Goal: Task Accomplishment & Management: Manage account settings

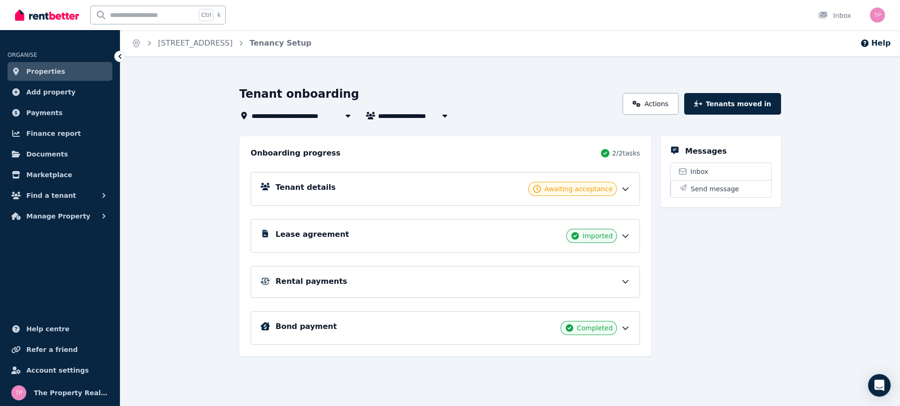
click at [610, 185] on span "Awaiting acceptance" at bounding box center [578, 188] width 68 height 9
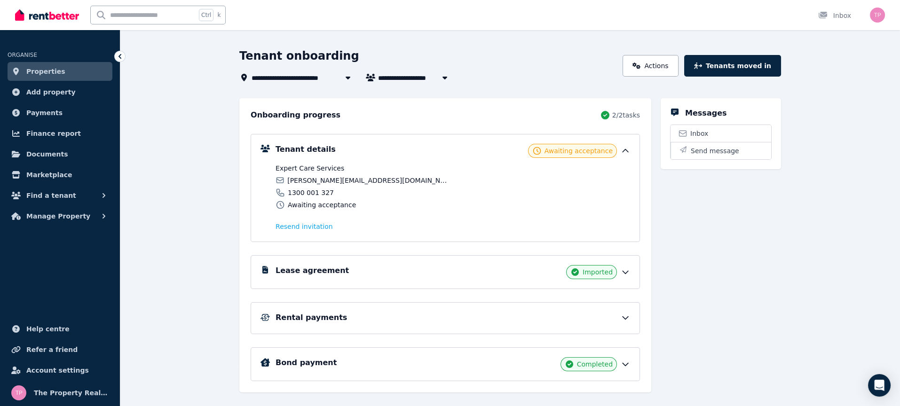
scroll to position [55, 0]
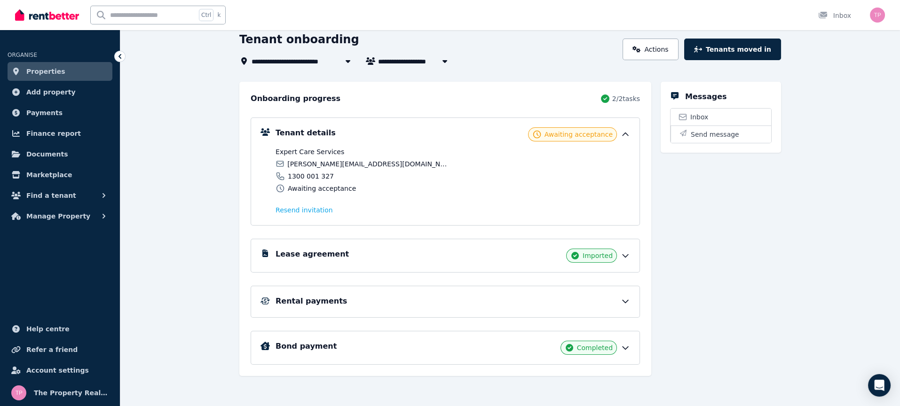
click at [603, 296] on div "Rental payments" at bounding box center [452, 301] width 354 height 11
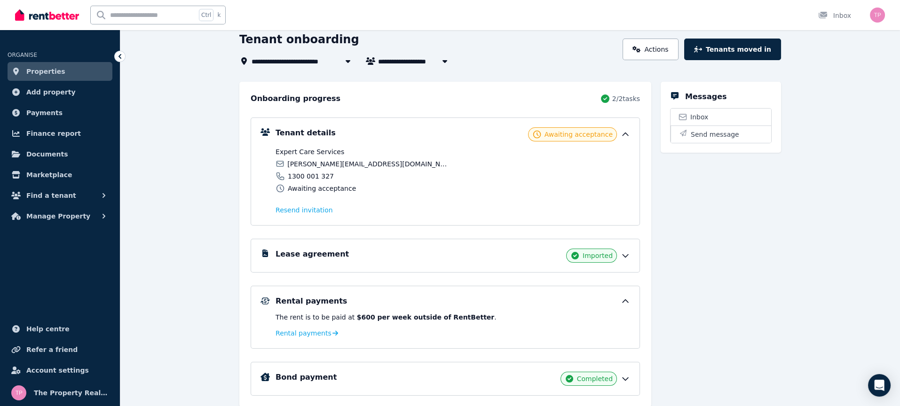
scroll to position [86, 0]
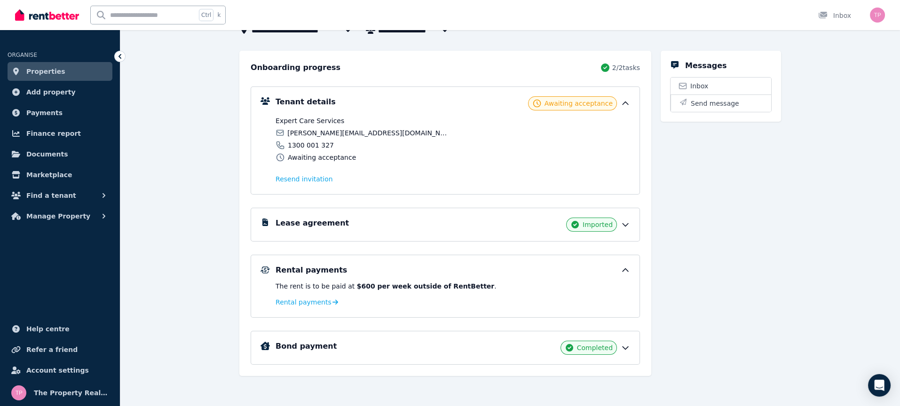
click at [303, 306] on div "Rental payments The rent is to be paid at $600 per week outside of RentBetter .…" at bounding box center [445, 286] width 389 height 63
click at [308, 304] on span "Rental payments" at bounding box center [303, 302] width 56 height 9
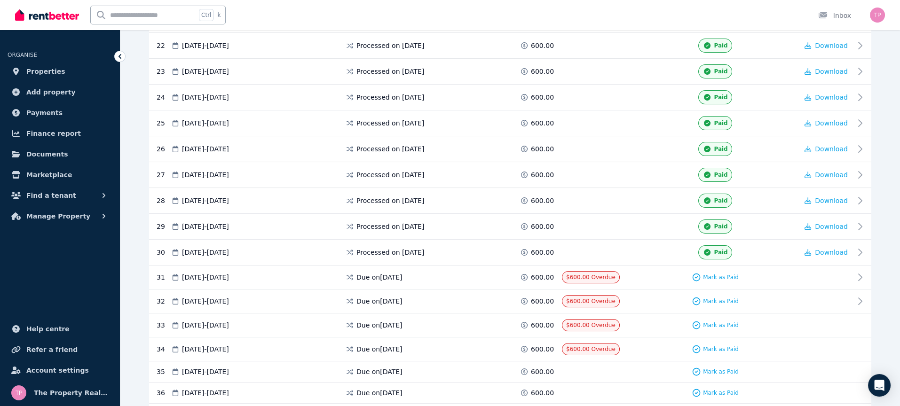
scroll to position [752, 0]
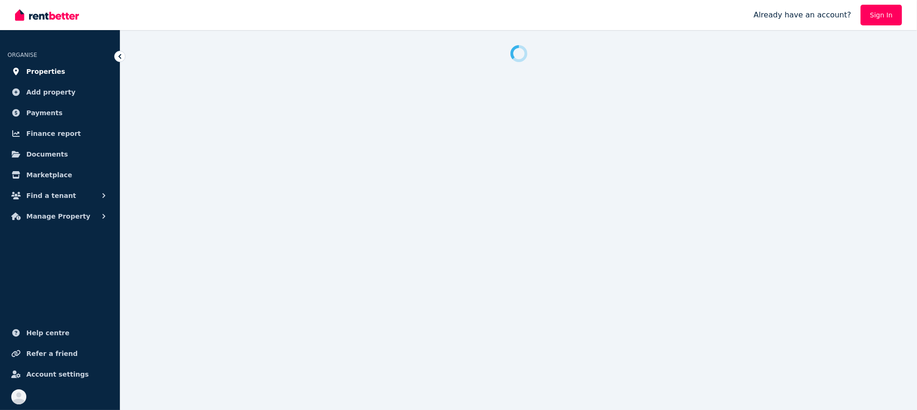
click at [43, 76] on span "Properties" at bounding box center [45, 71] width 39 height 11
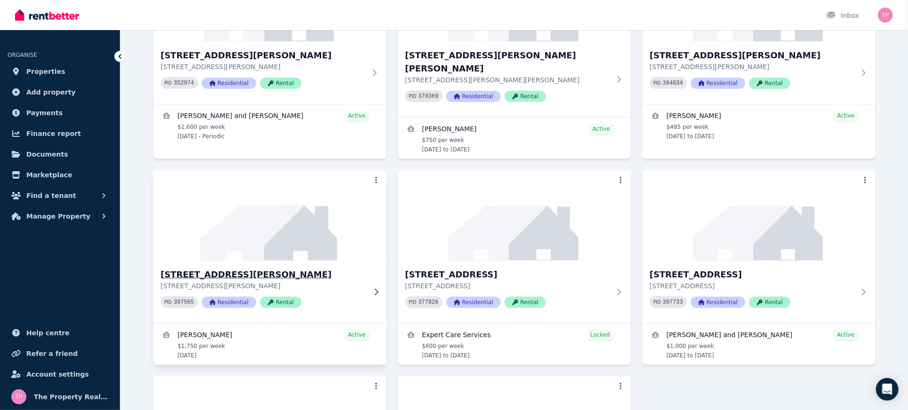
scroll to position [251, 0]
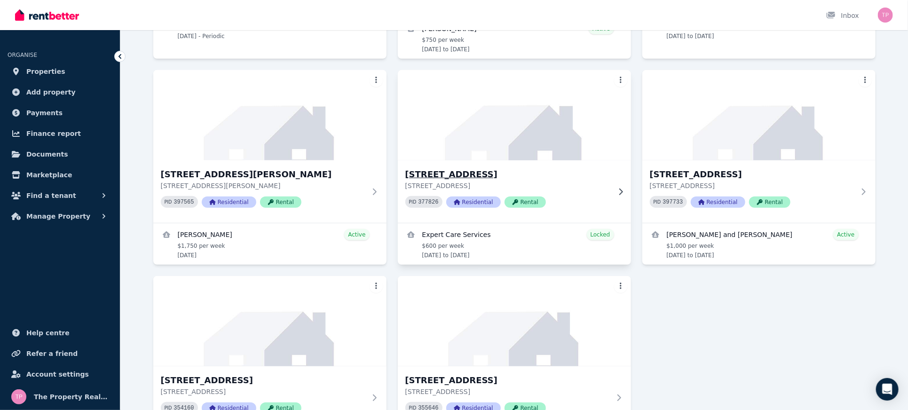
click at [448, 168] on h3 "[STREET_ADDRESS]" at bounding box center [507, 174] width 205 height 13
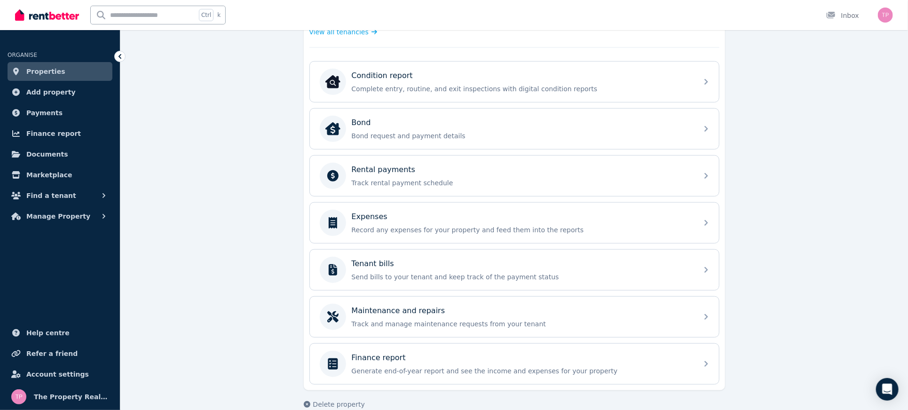
scroll to position [281, 0]
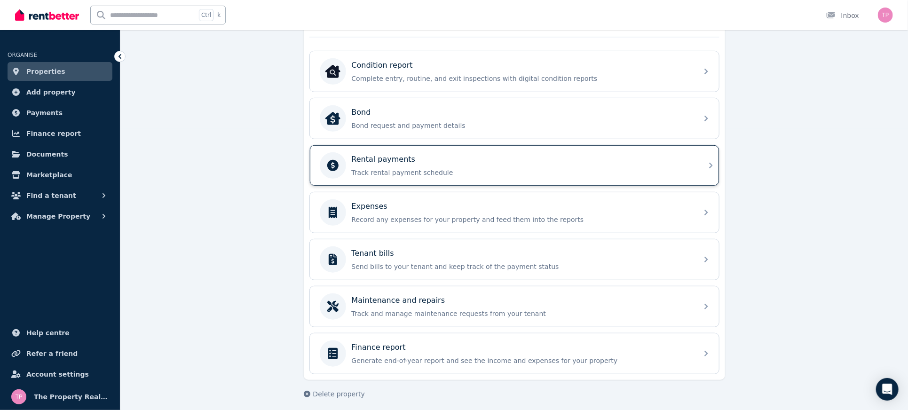
click at [402, 164] on div "Rental payments Track rental payment schedule" at bounding box center [522, 165] width 340 height 23
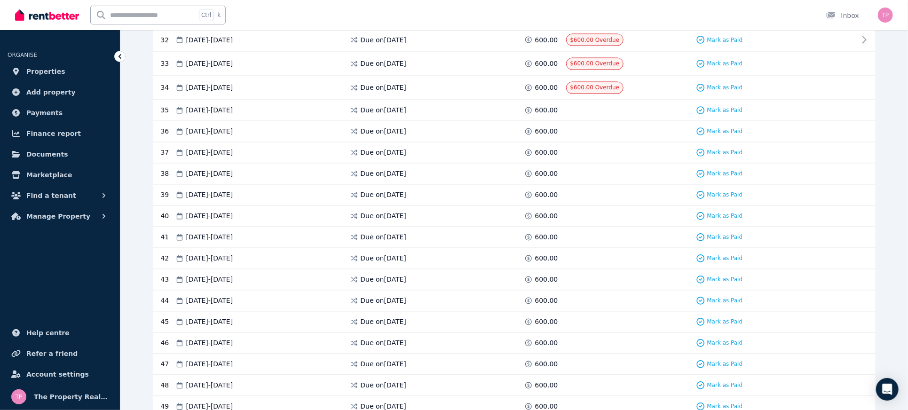
scroll to position [877, 0]
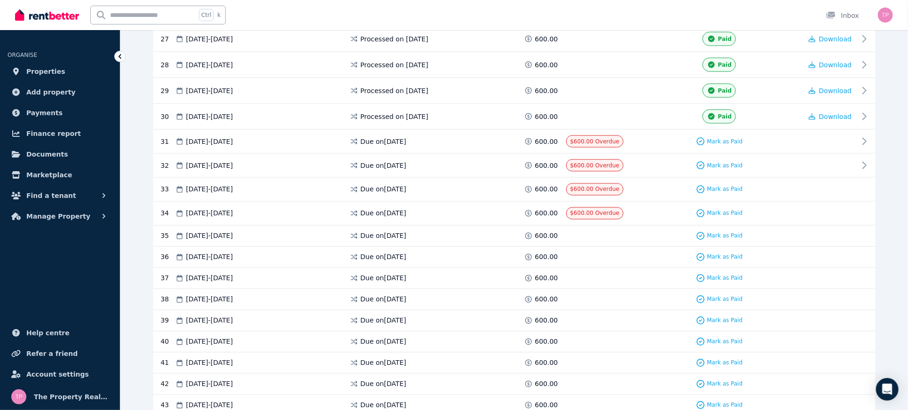
click at [732, 138] on span "Mark as Paid" at bounding box center [725, 142] width 36 height 8
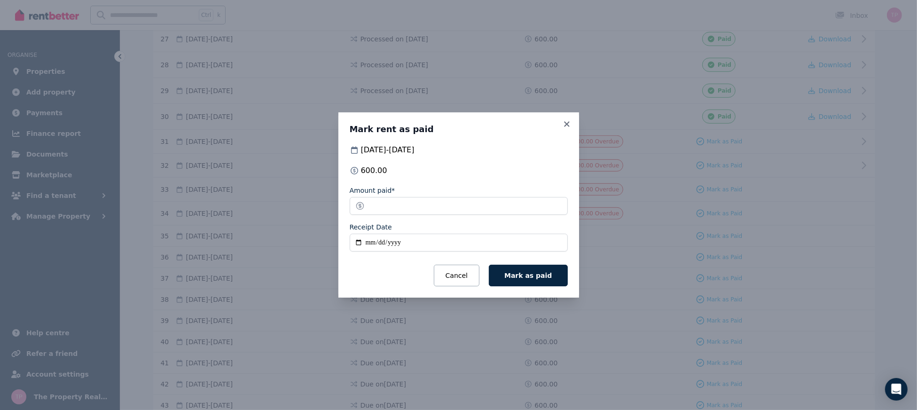
click at [358, 244] on input "Receipt Date" at bounding box center [459, 243] width 218 height 18
type input "**********"
click at [533, 274] on span "Mark as paid" at bounding box center [527, 276] width 47 height 8
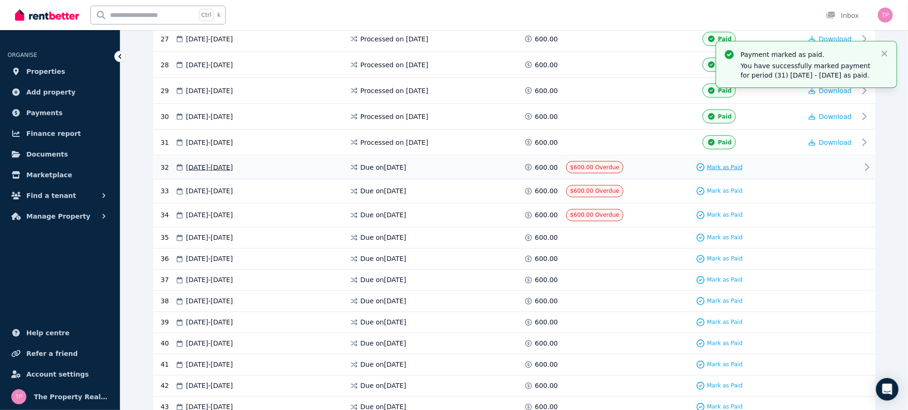
click at [729, 164] on span "Mark as Paid" at bounding box center [725, 168] width 36 height 8
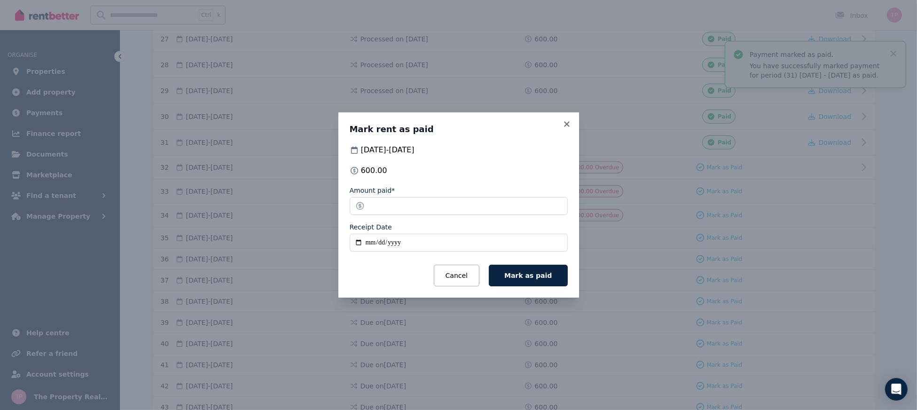
click at [356, 244] on input "Receipt Date" at bounding box center [459, 243] width 218 height 18
type input "**********"
click at [533, 274] on span "Mark as paid" at bounding box center [527, 276] width 47 height 8
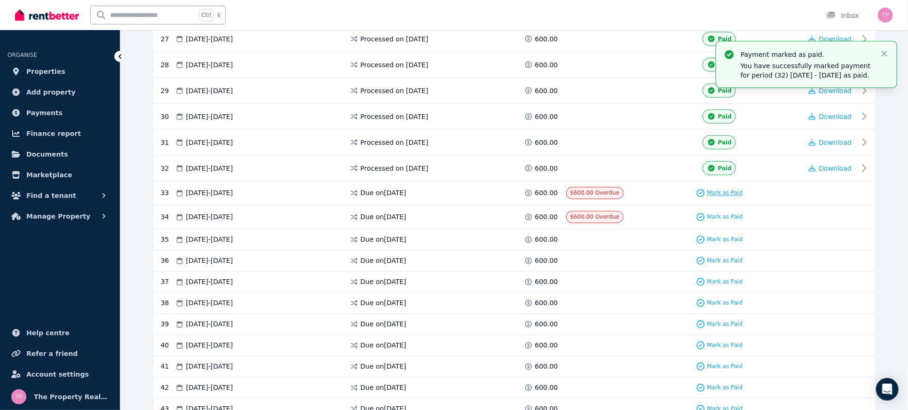
click at [726, 189] on span "Mark as Paid" at bounding box center [725, 193] width 36 height 8
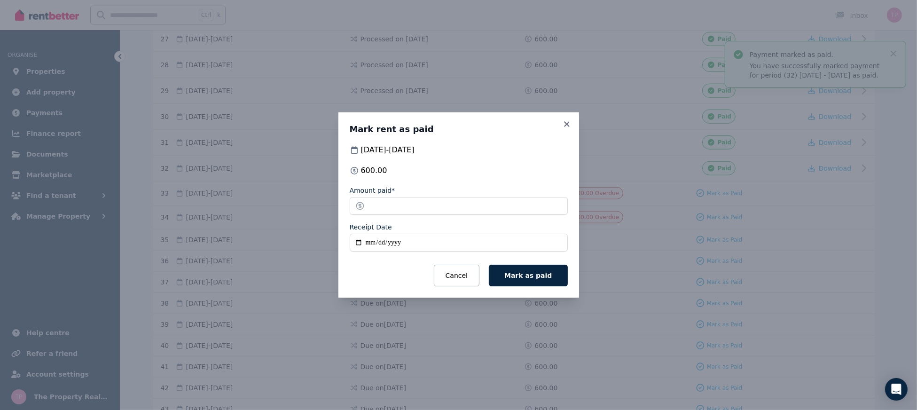
click at [355, 243] on input "Receipt Date" at bounding box center [459, 243] width 218 height 18
type input "**********"
click at [556, 268] on button "Mark as paid" at bounding box center [528, 276] width 78 height 22
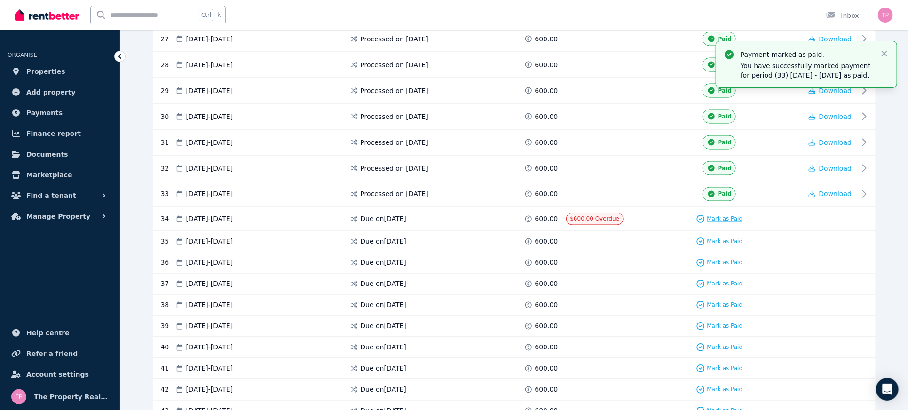
click at [720, 215] on span "Mark as Paid" at bounding box center [725, 219] width 36 height 8
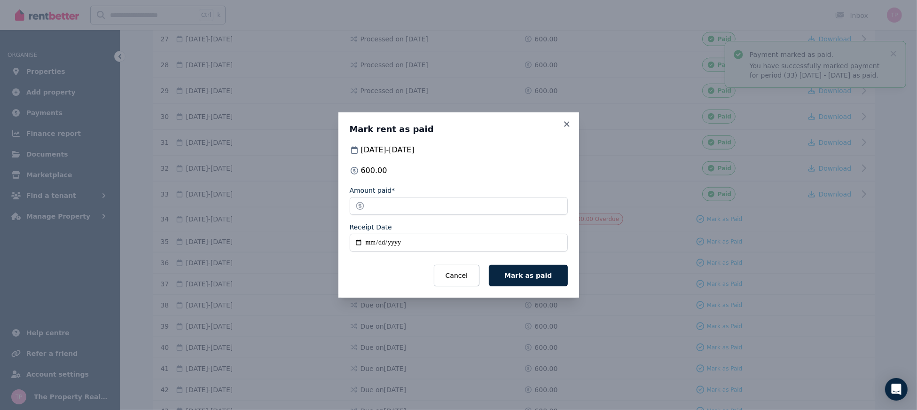
click at [358, 241] on input "Receipt Date" at bounding box center [459, 243] width 218 height 18
type input "**********"
click at [548, 278] on span "Mark as paid" at bounding box center [527, 276] width 47 height 8
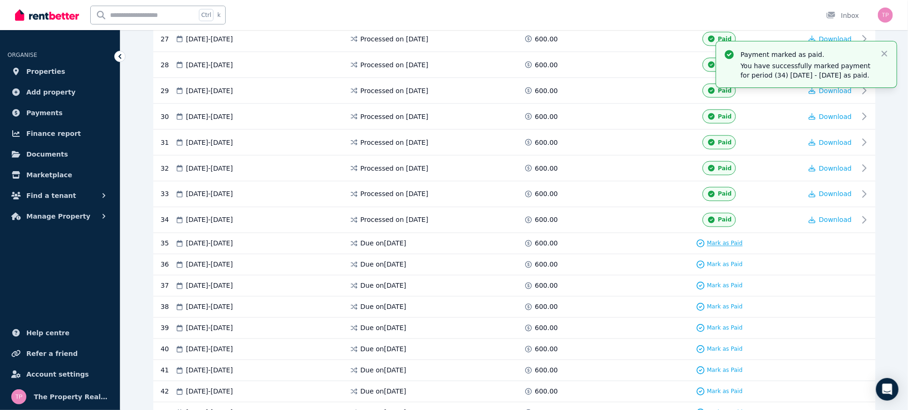
click at [735, 240] on span "Mark as Paid" at bounding box center [725, 244] width 36 height 8
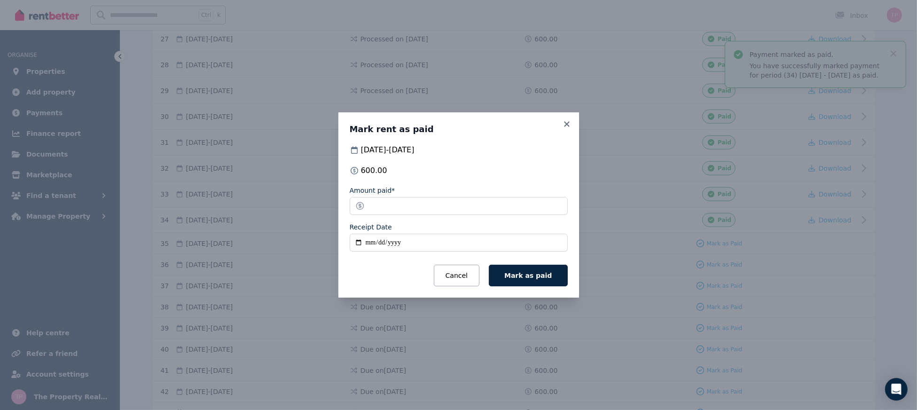
click at [357, 241] on input "Receipt Date" at bounding box center [459, 243] width 218 height 18
type input "**********"
click at [523, 279] on span "Mark as paid" at bounding box center [527, 276] width 47 height 8
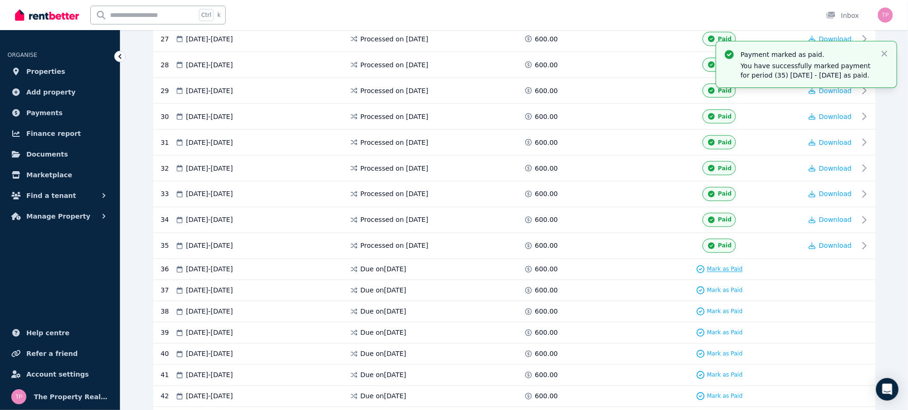
click at [718, 266] on span "Mark as Paid" at bounding box center [725, 270] width 36 height 8
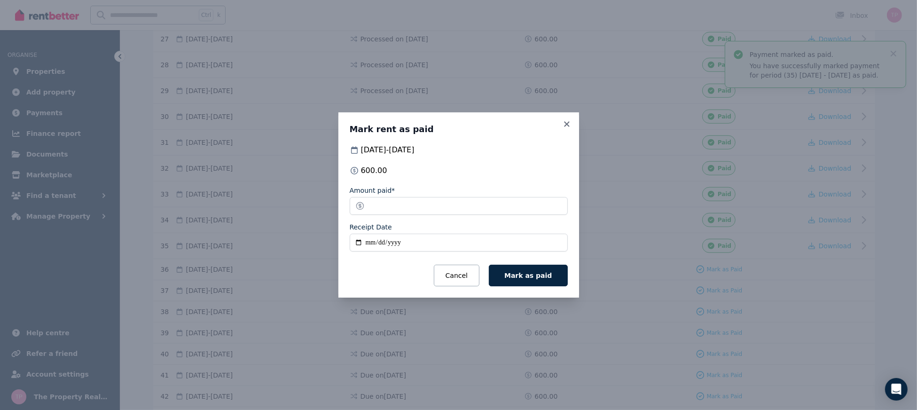
click at [358, 243] on input "Receipt Date" at bounding box center [459, 243] width 218 height 18
type input "**********"
click at [544, 276] on span "Mark as paid" at bounding box center [527, 276] width 47 height 8
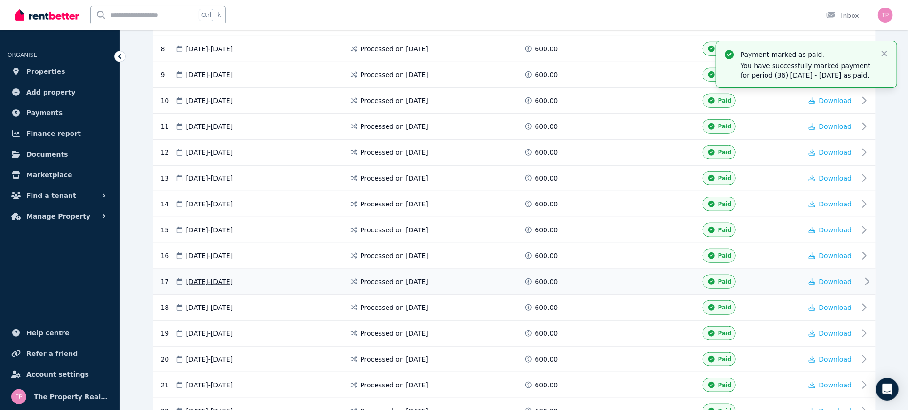
scroll to position [0, 0]
